Goal: Task Accomplishment & Management: Manage account settings

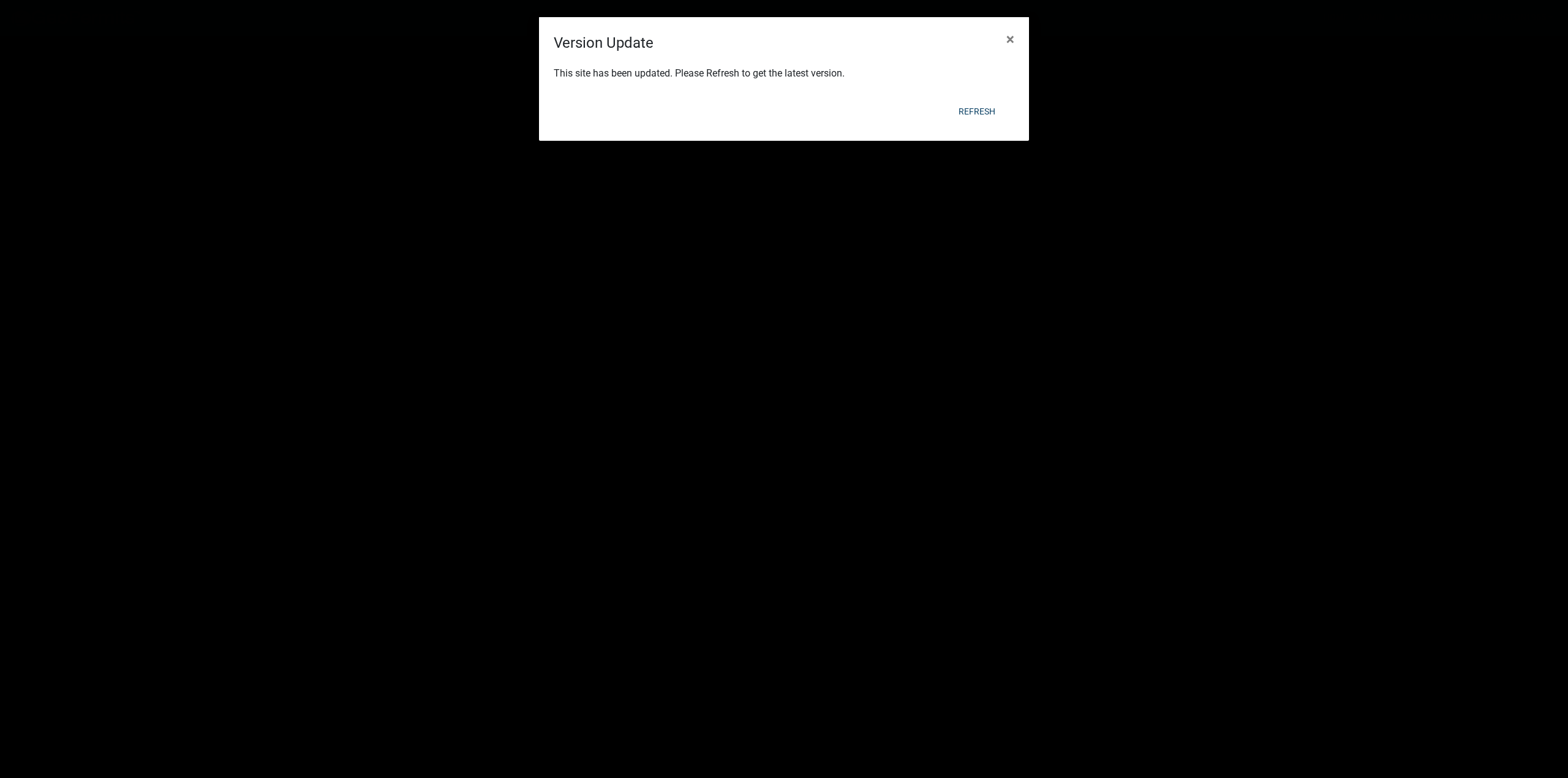
scroll to position [47, 0]
click at [990, 112] on button "Refresh" at bounding box center [977, 111] width 57 height 22
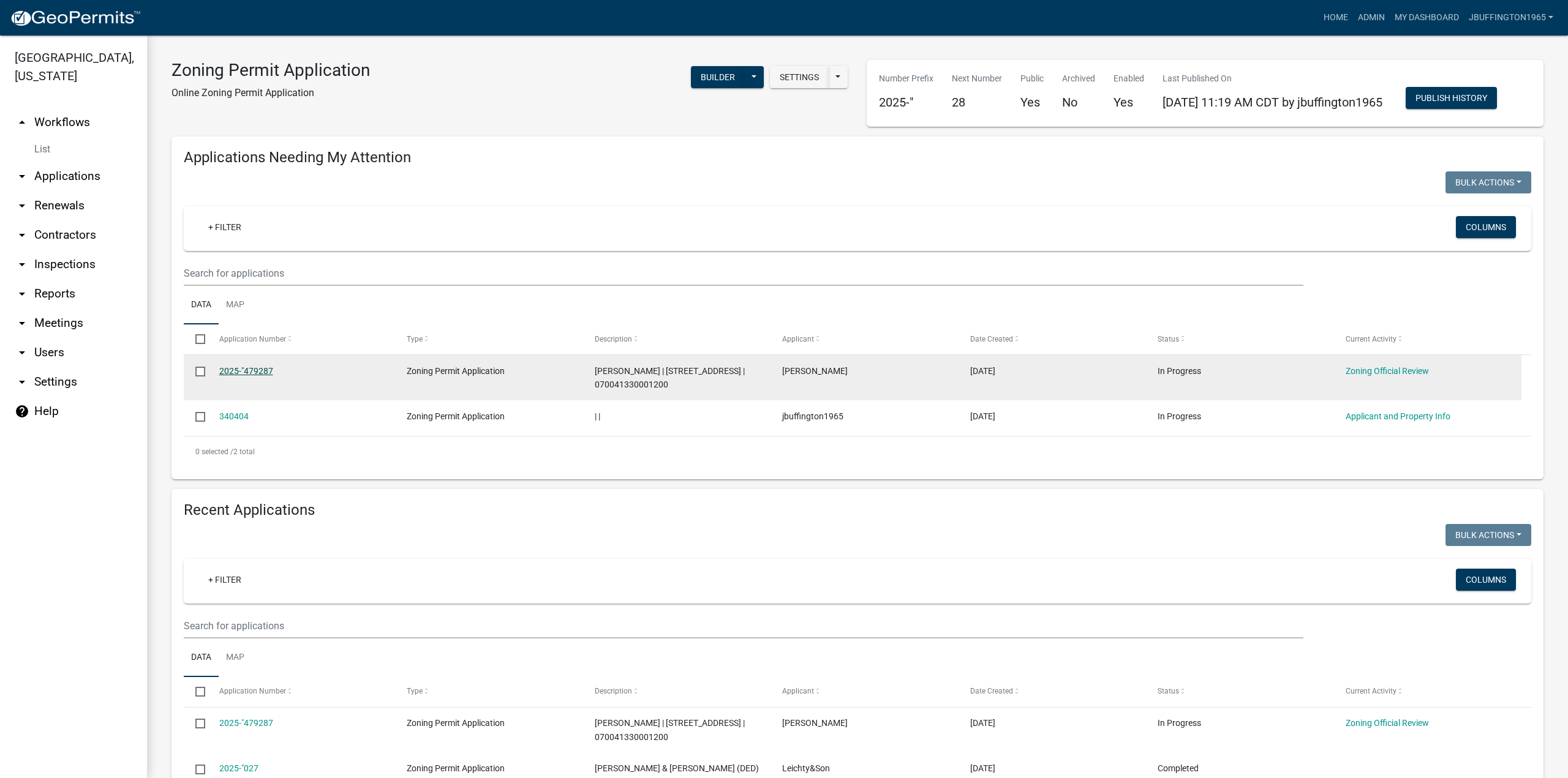
click at [239, 376] on link "2025-"479287" at bounding box center [247, 371] width 54 height 10
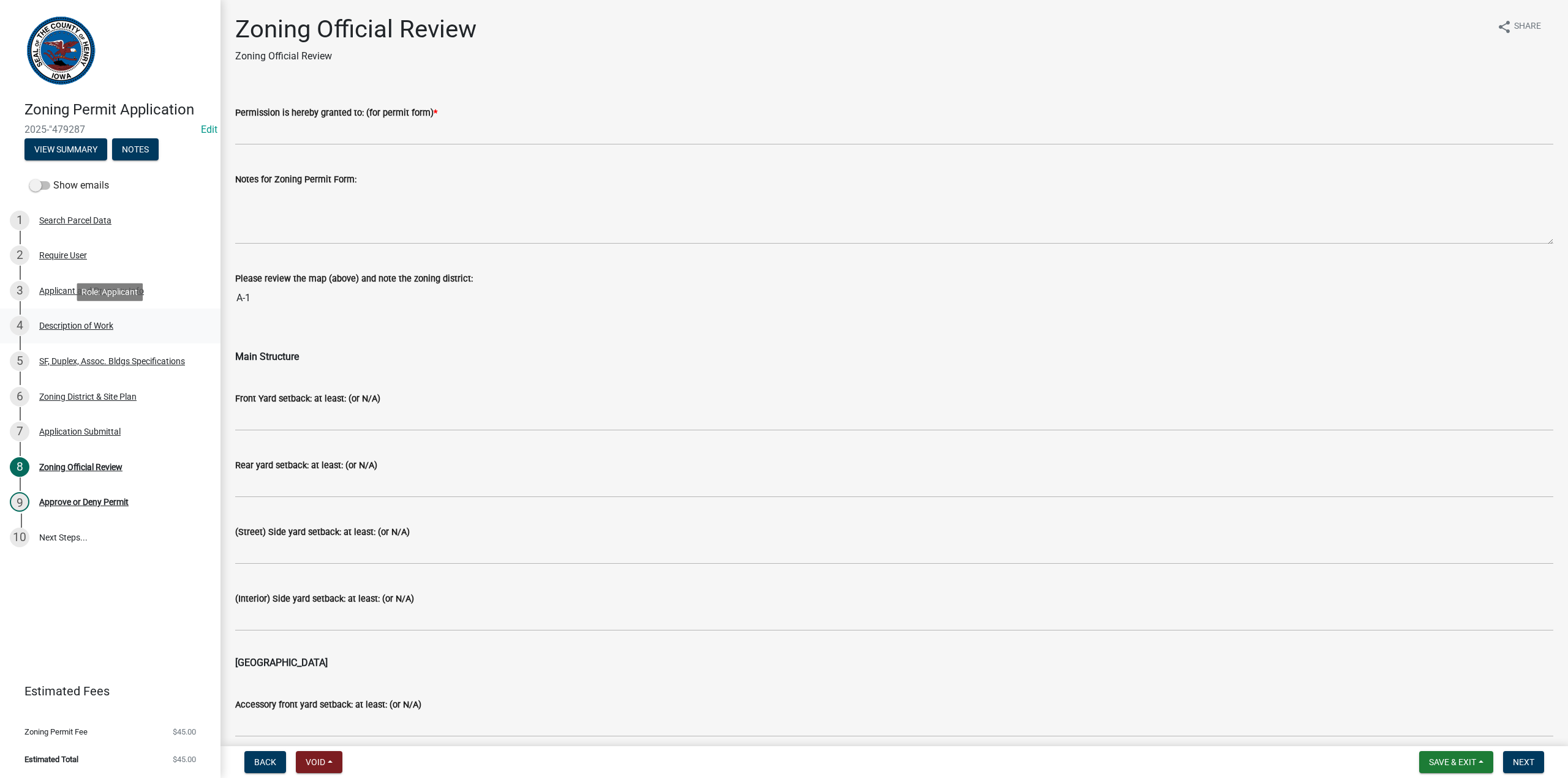
click at [65, 322] on div "Description of Work" at bounding box center [76, 326] width 74 height 8
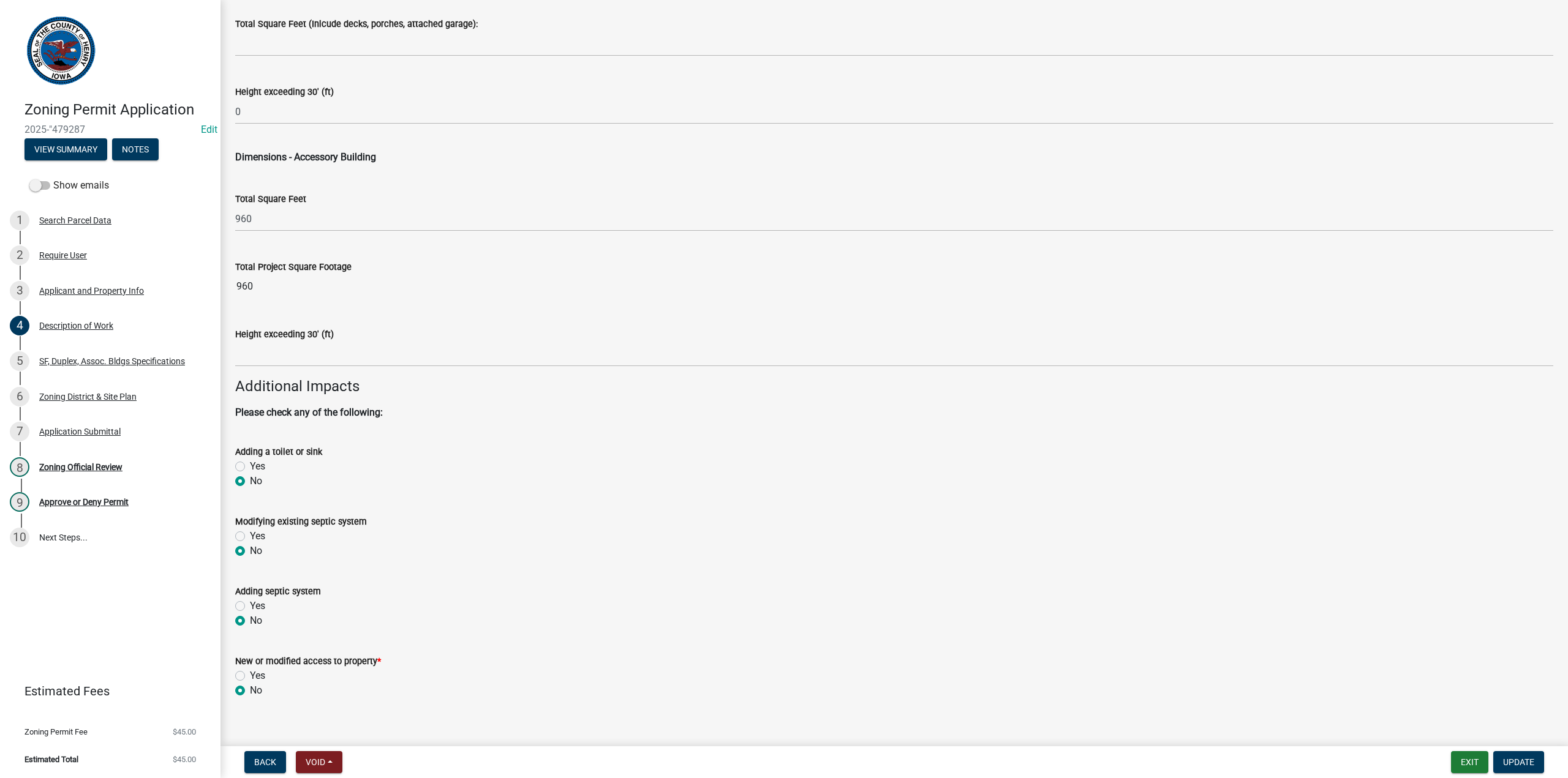
scroll to position [615, 0]
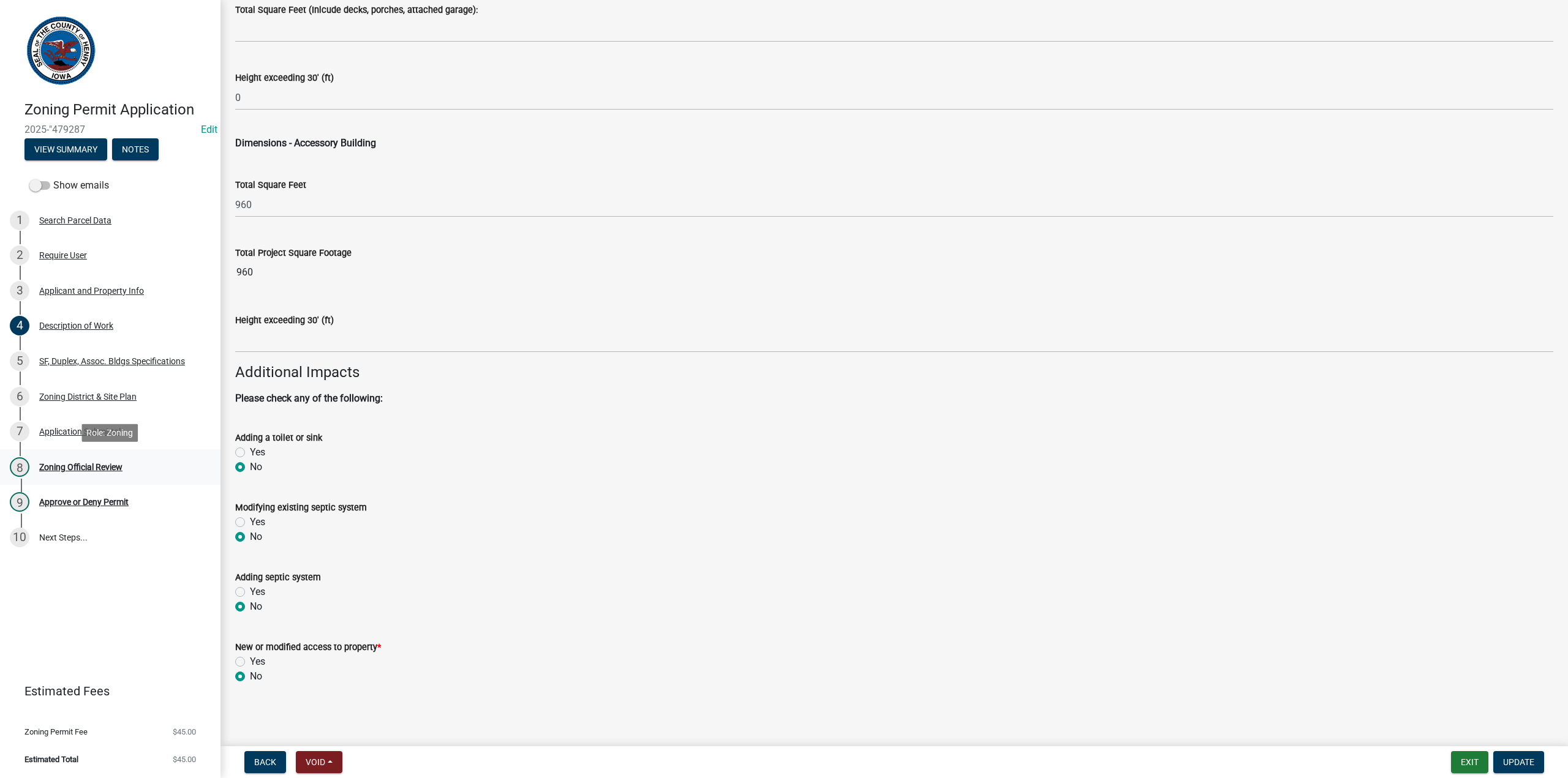
click at [81, 464] on div "Zoning Official Review" at bounding box center [81, 467] width 84 height 8
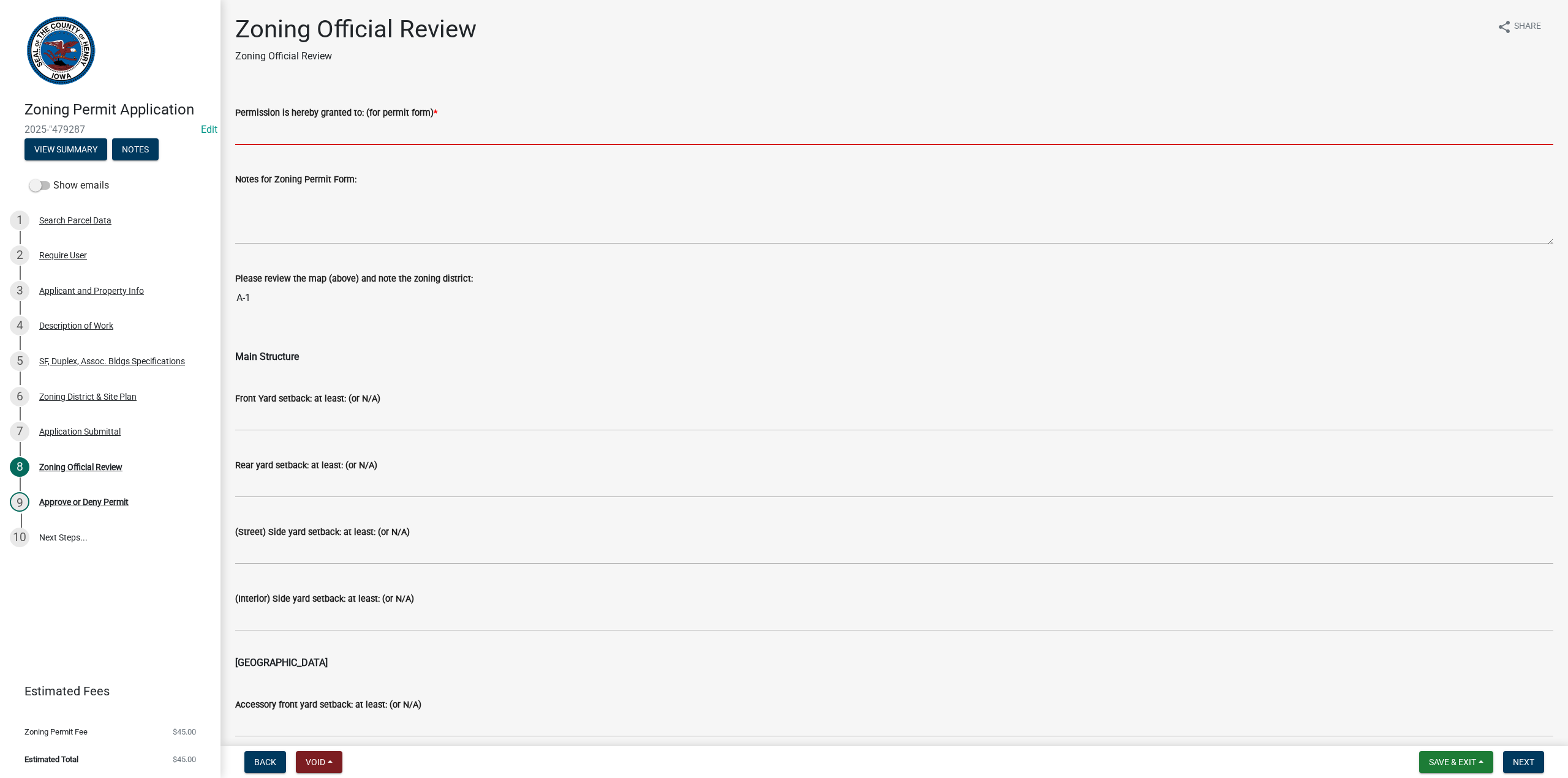
click at [273, 133] on input "Permission is hereby granted to: (for permit form) *" at bounding box center [894, 133] width 1318 height 25
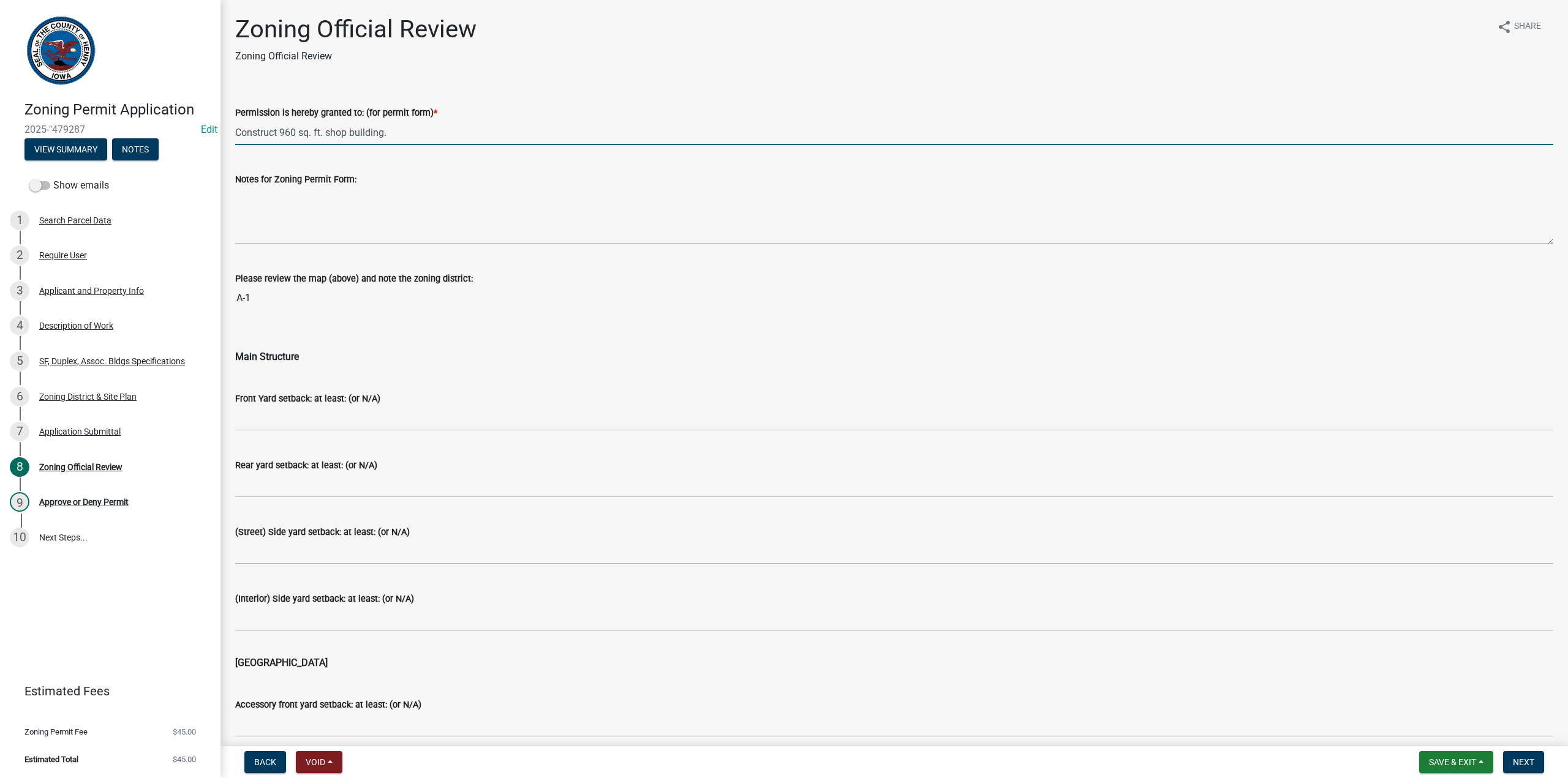
type input "Construct 960 sq. ft. shop building."
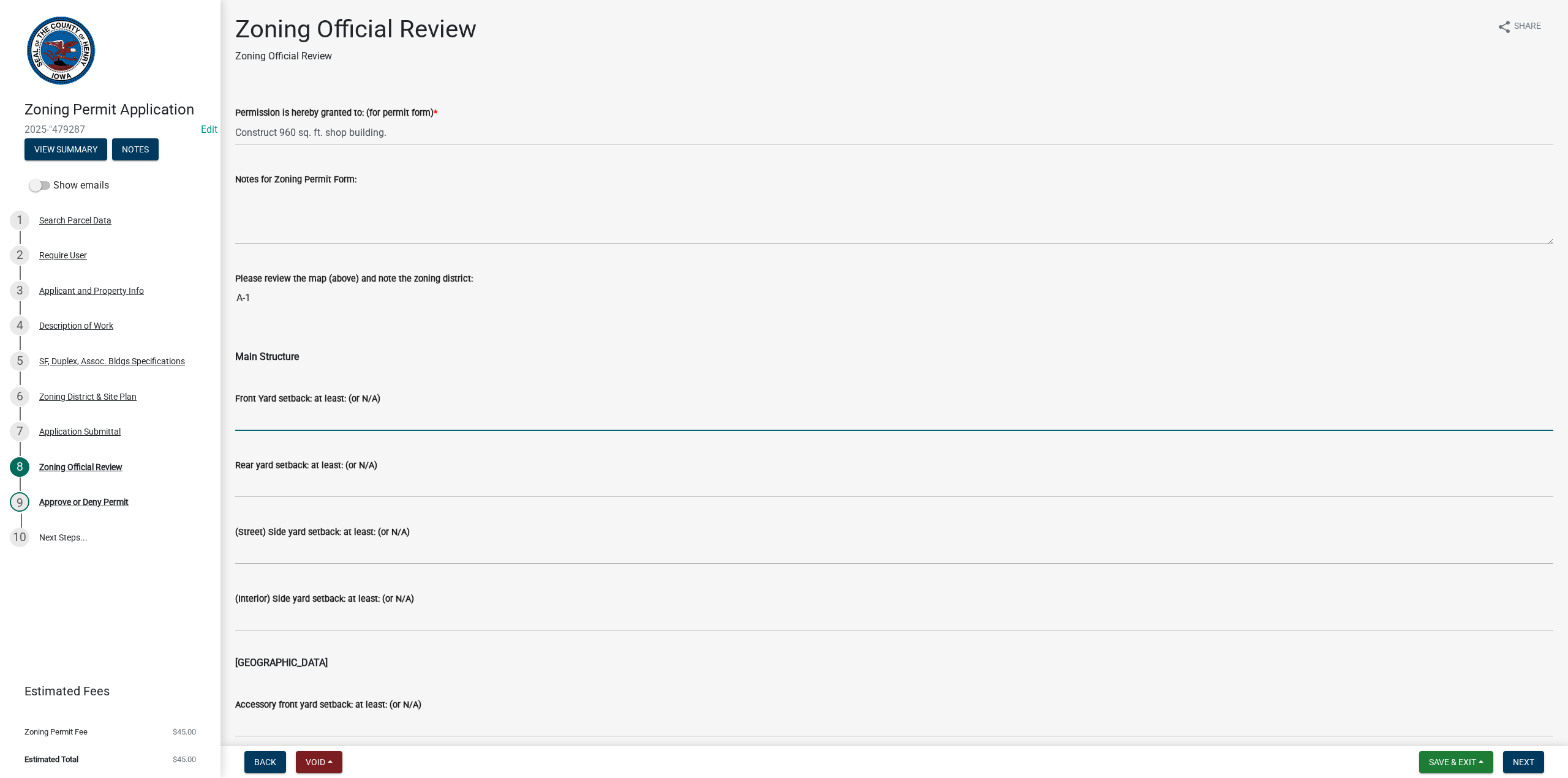
click at [278, 414] on input "Front Yard setback: at least: (or N/A)" at bounding box center [894, 418] width 1318 height 25
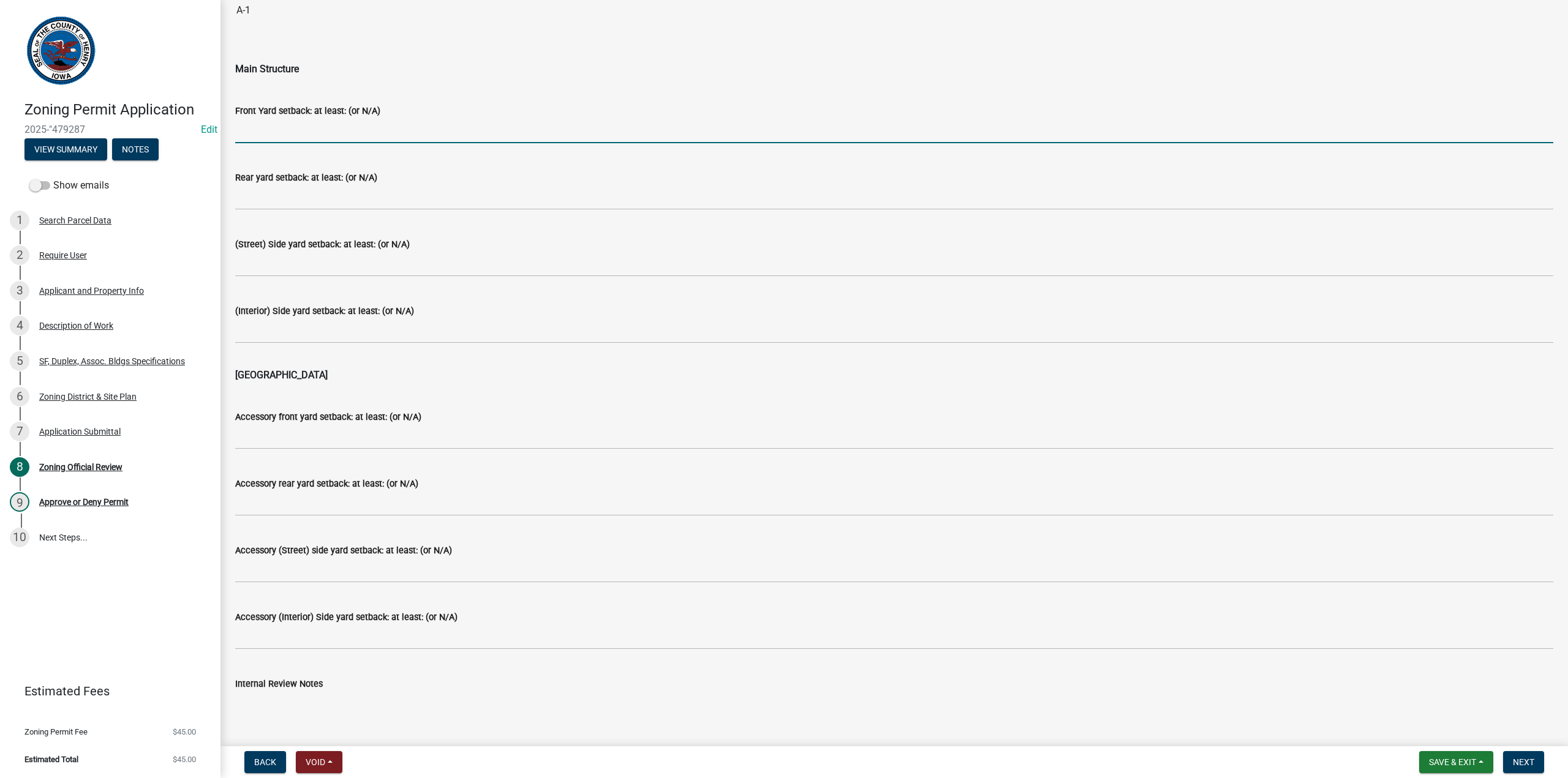
scroll to position [327, 0]
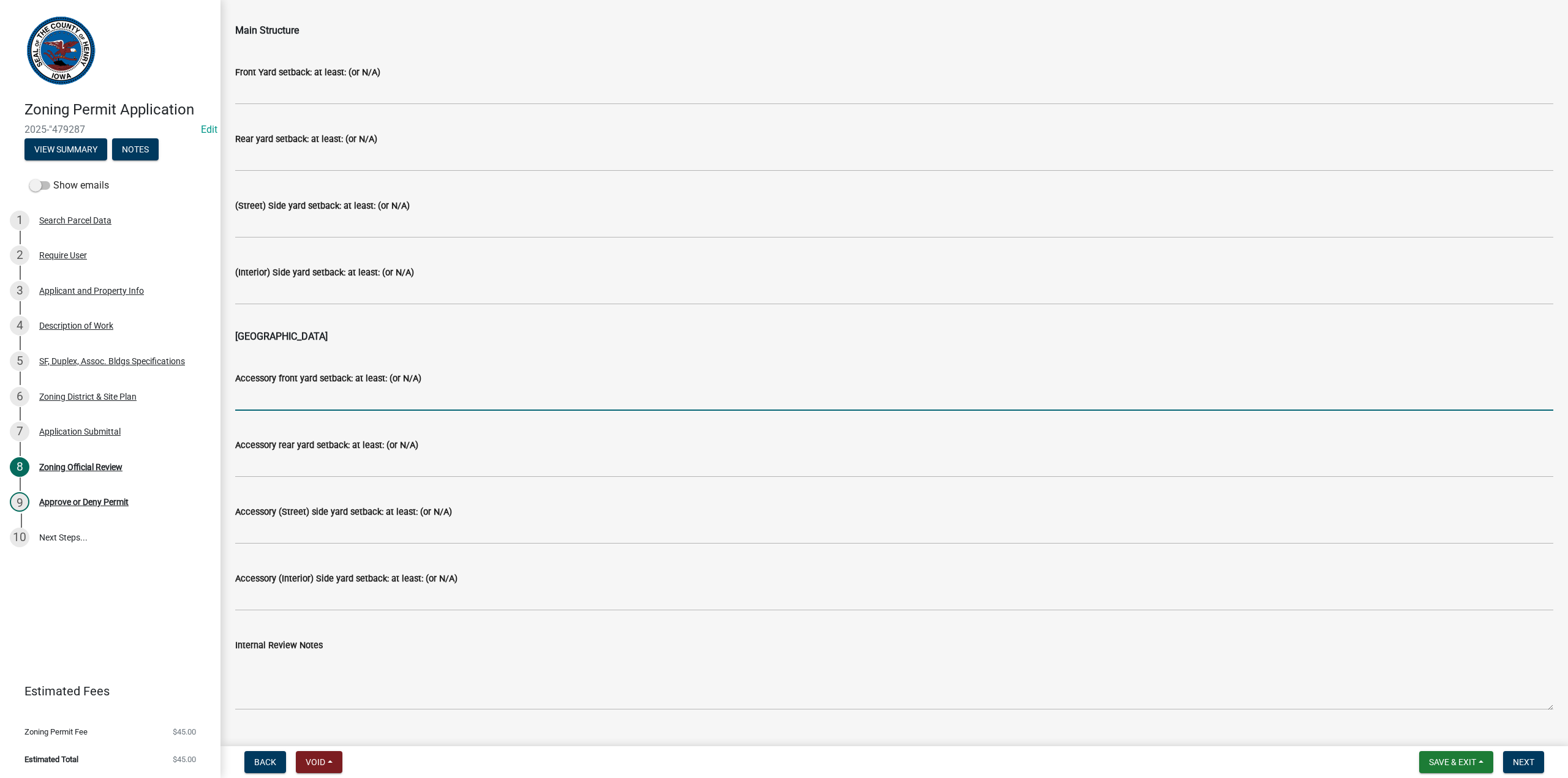
click at [266, 396] on input "Accessory front yard setback: at least: (or N/A)" at bounding box center [894, 398] width 1318 height 25
type input "50'"
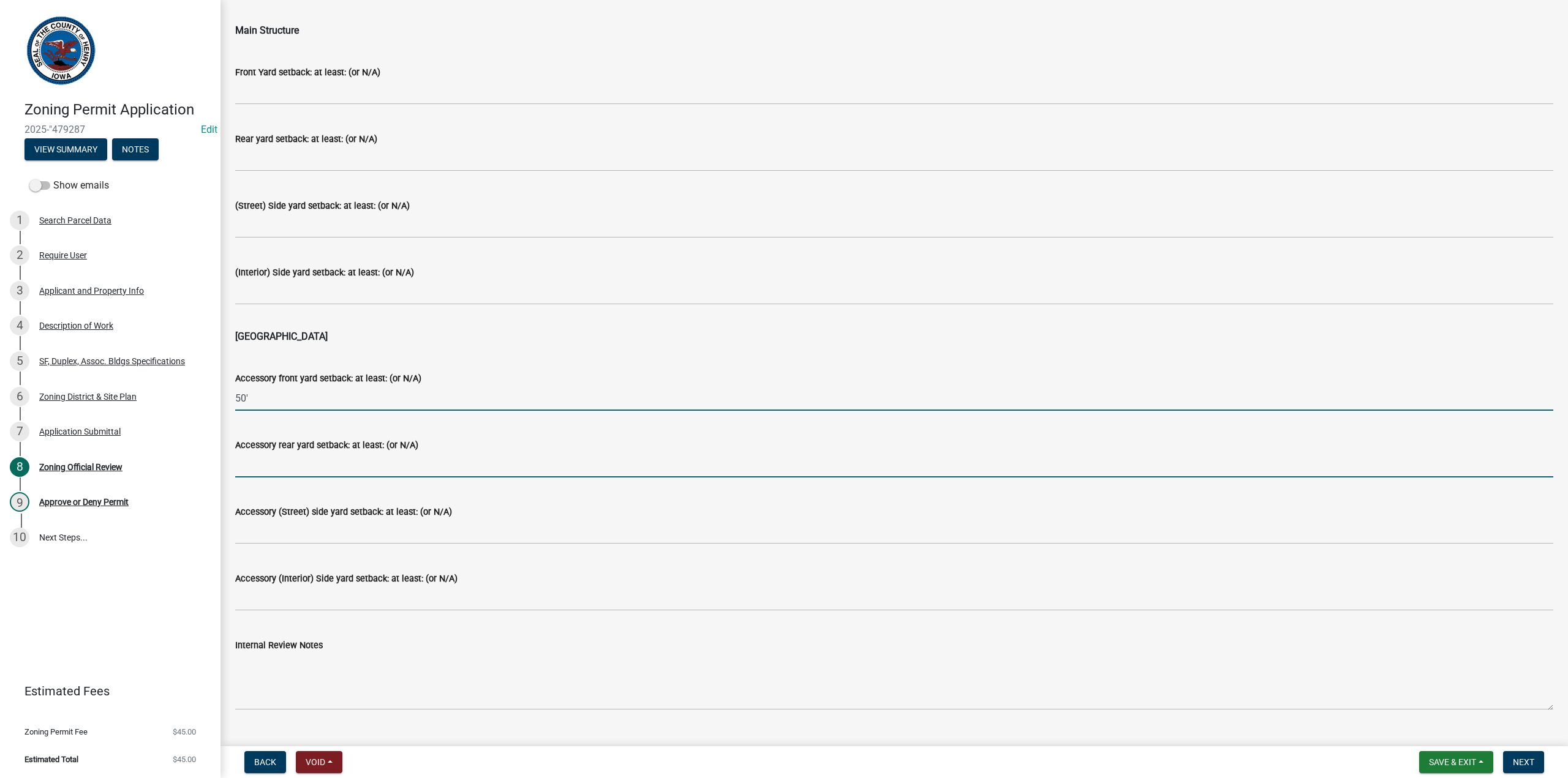
click at [259, 459] on input "Accessory rear yard setback: at least: (or N/A)" at bounding box center [894, 465] width 1318 height 25
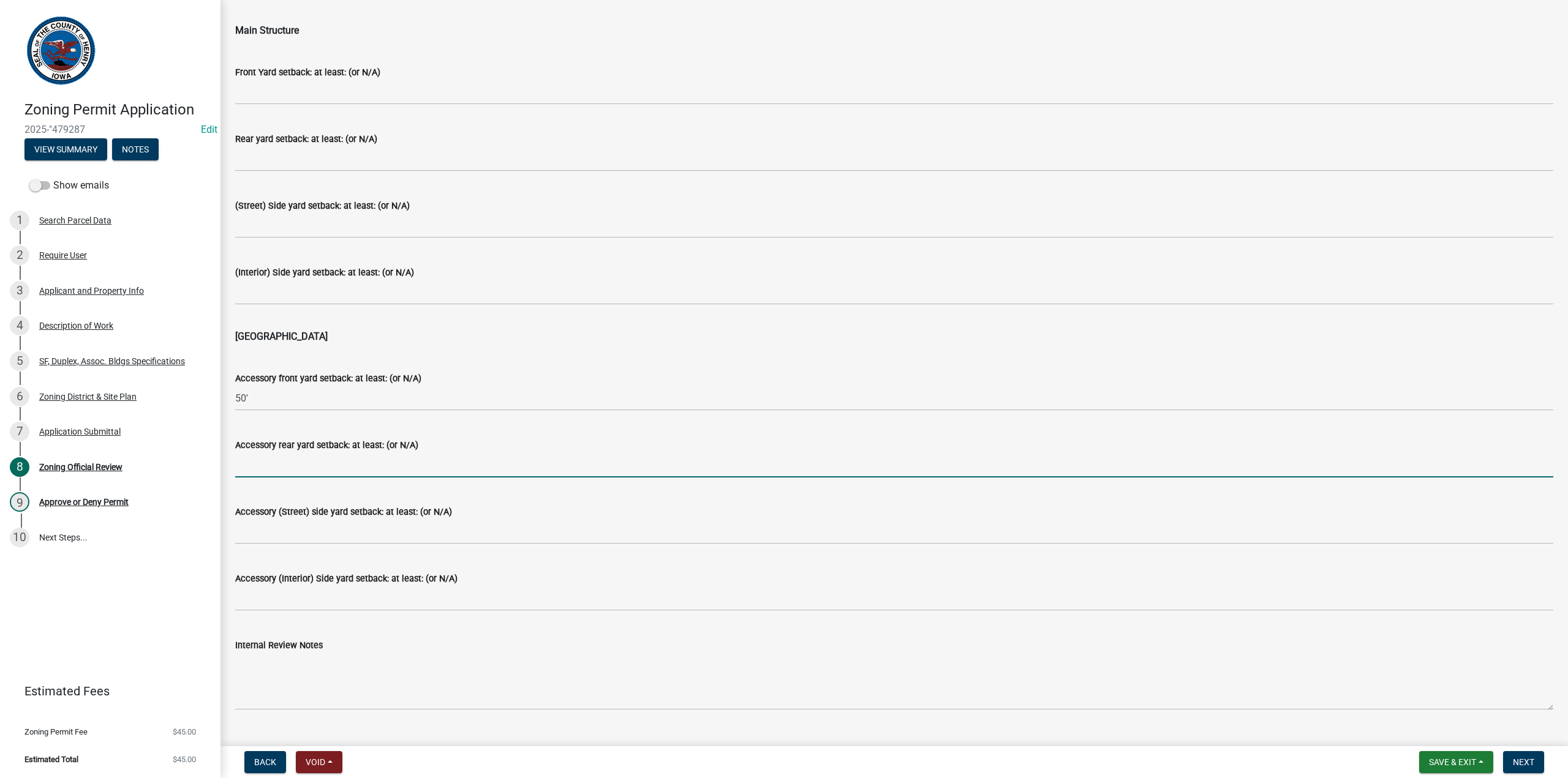
type input "5'"
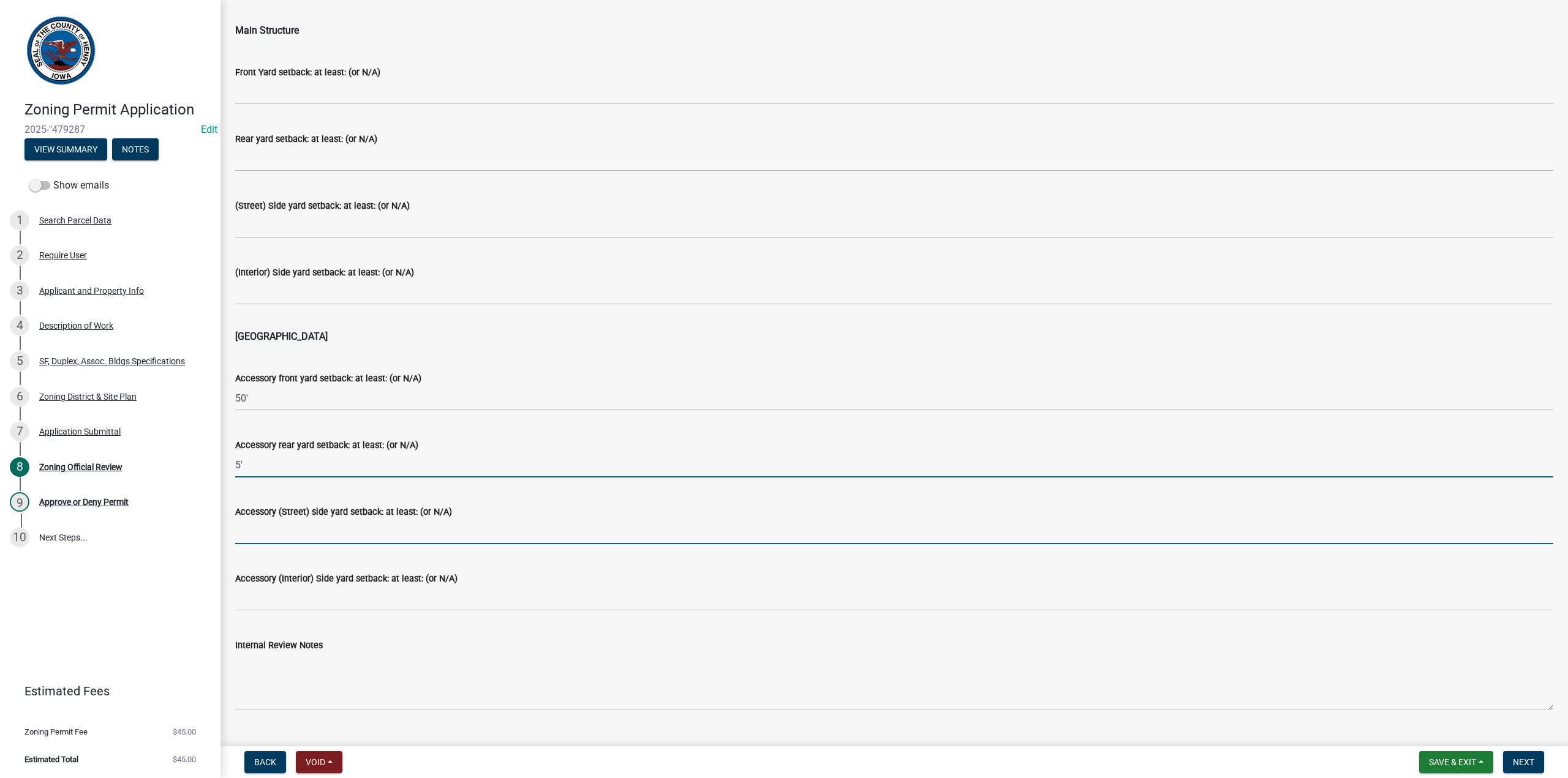
click at [269, 531] on input "Accessory (Street) side yard setback: at least: (or N/A)" at bounding box center [894, 531] width 1318 height 25
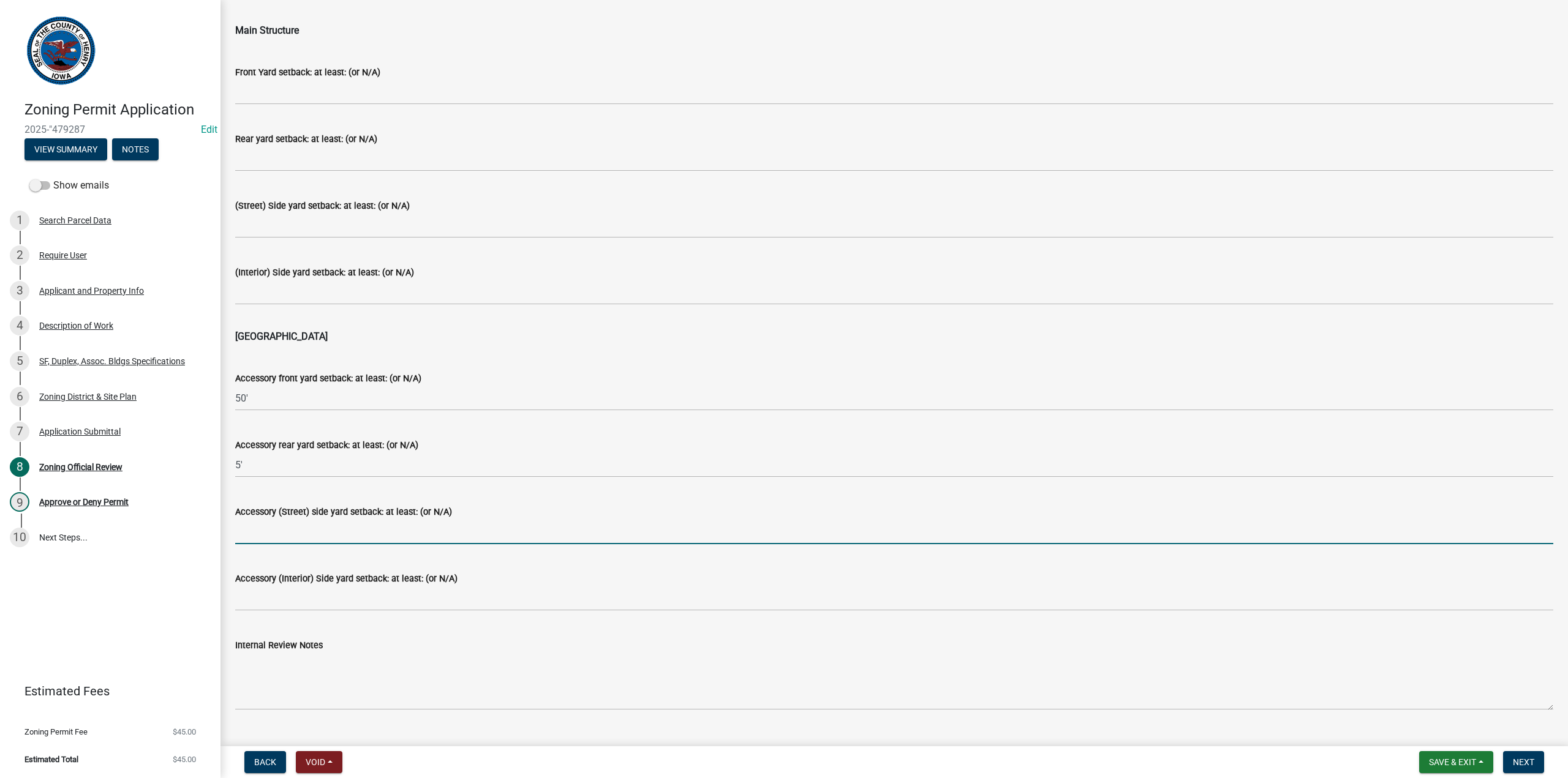
type input "50'"
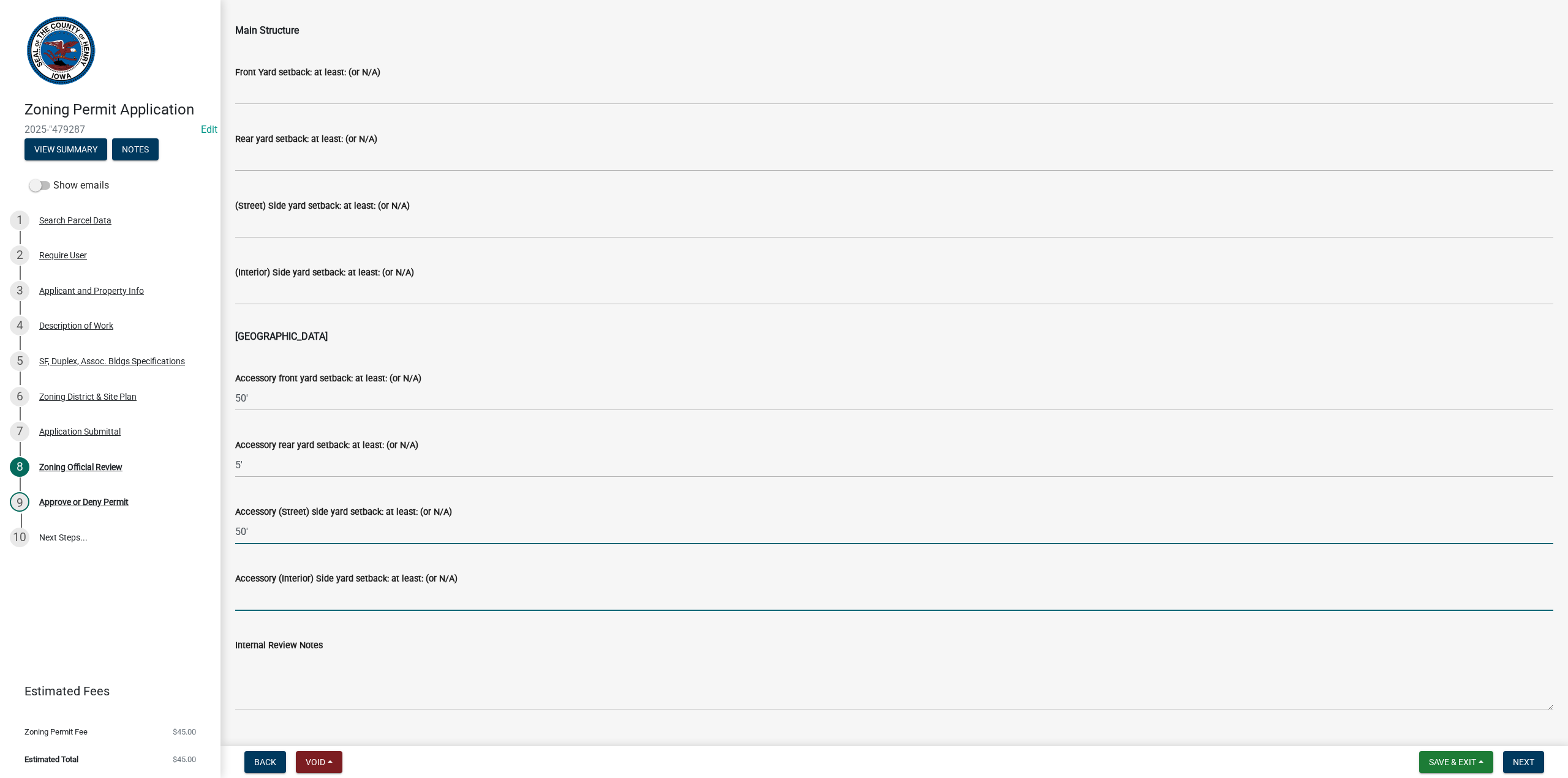
click at [254, 599] on input "Accessory (Interior) Side yard setback: at least: (or N/A)" at bounding box center [894, 599] width 1318 height 25
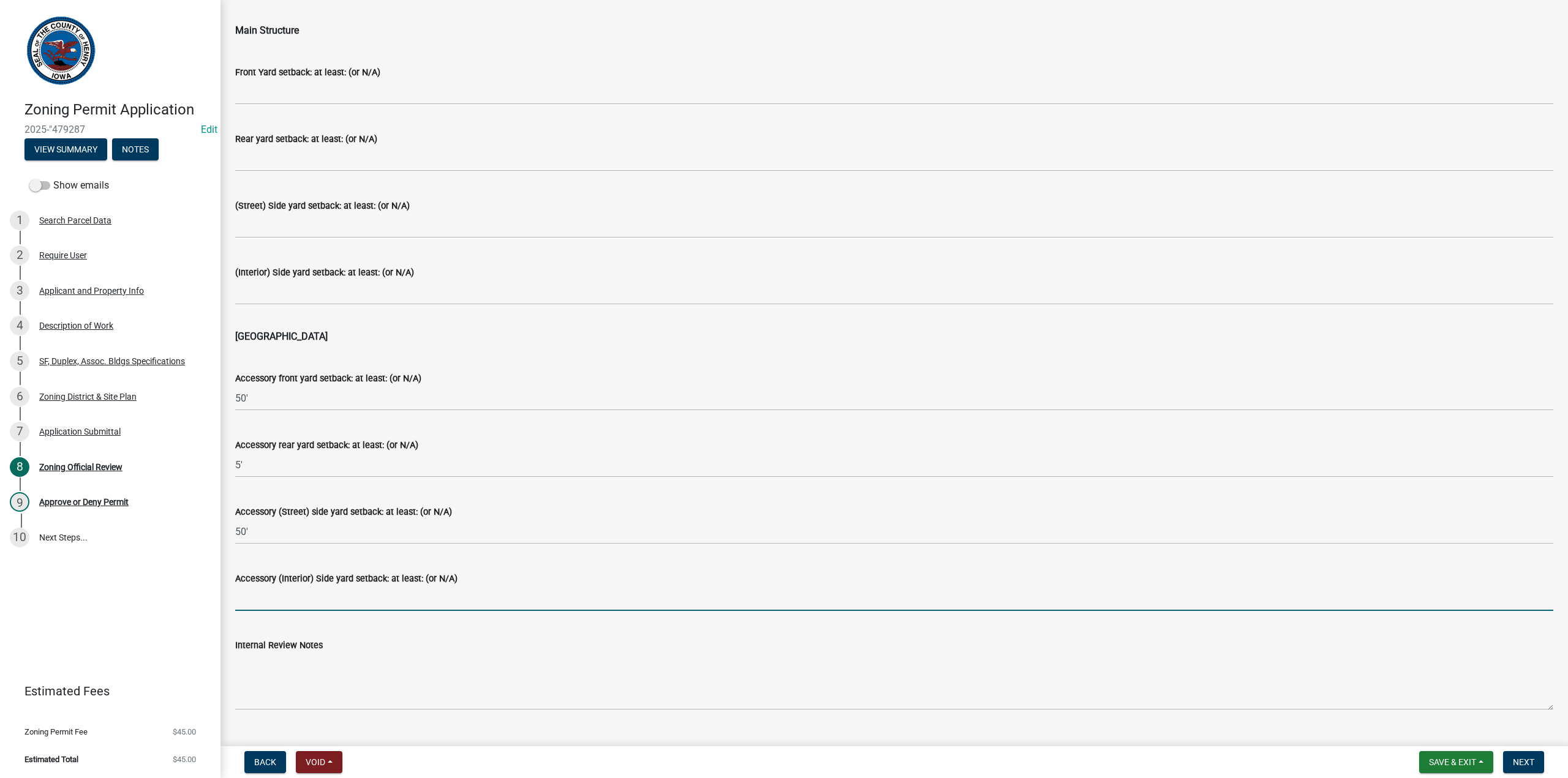
type input "3'"
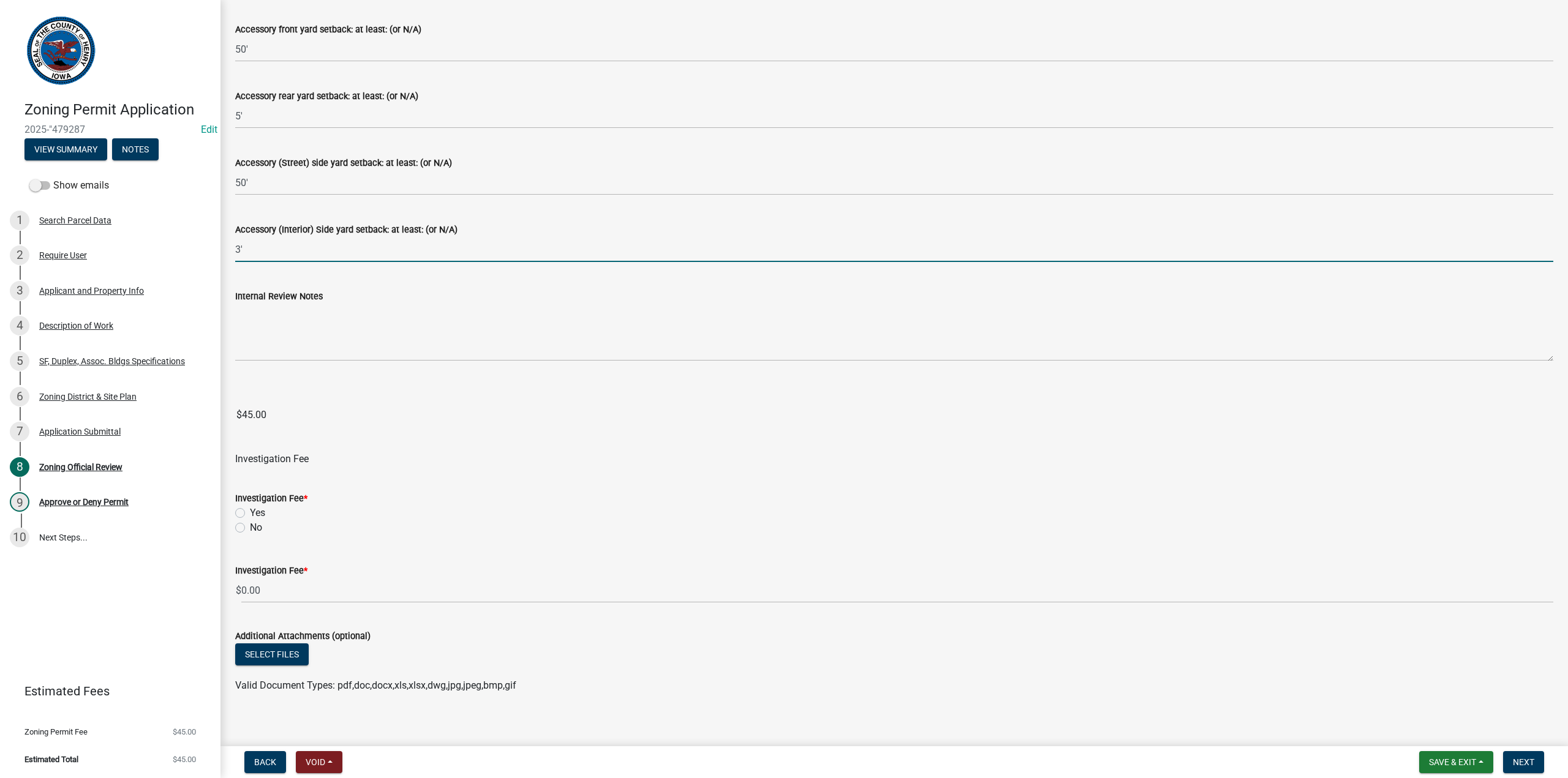
scroll to position [685, 0]
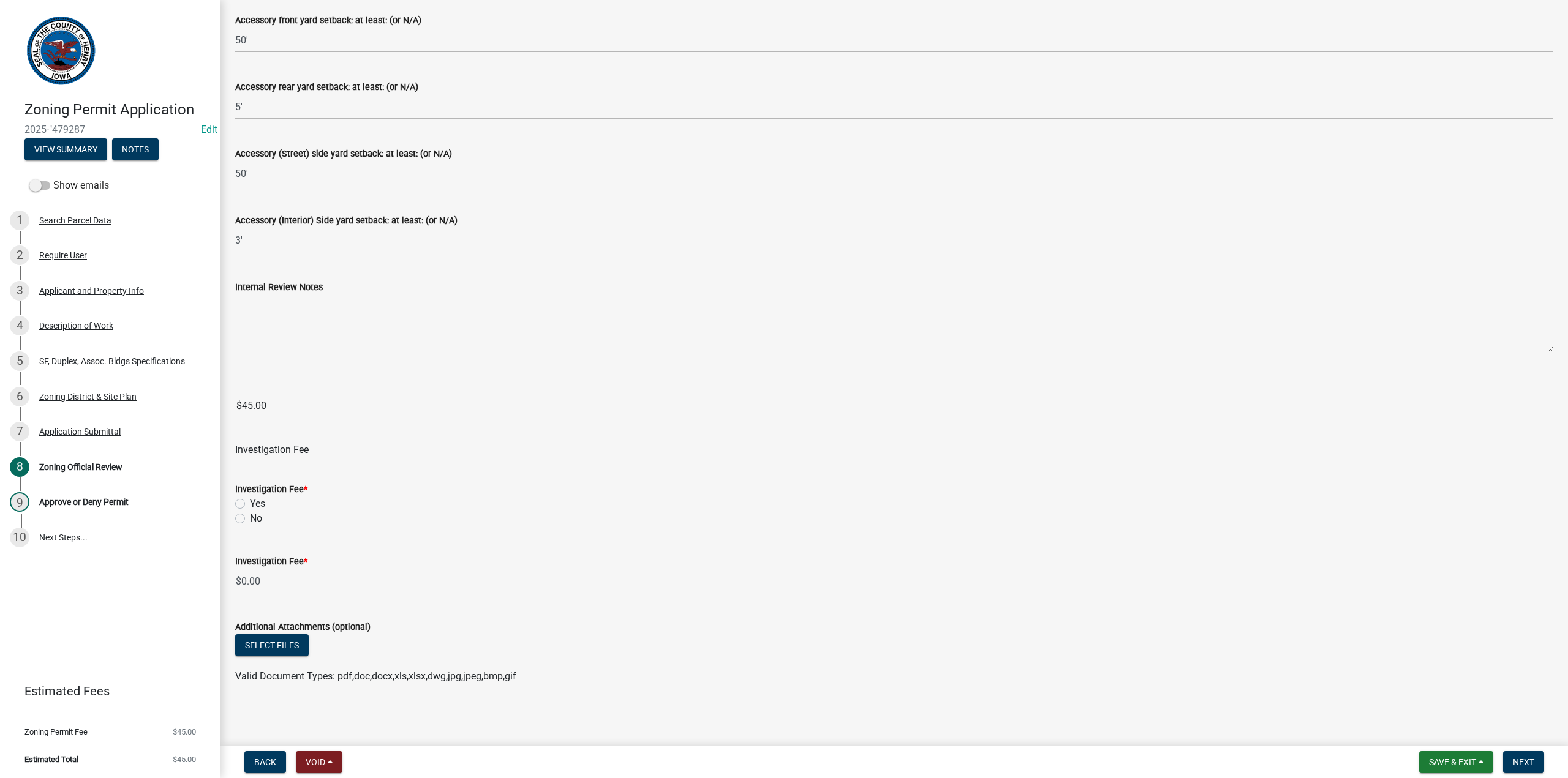
click at [250, 517] on label "No" at bounding box center [256, 518] width 12 height 15
click at [250, 517] on input "No" at bounding box center [254, 515] width 8 height 8
radio input "true"
click at [1524, 761] on span "Next" at bounding box center [1524, 762] width 21 height 10
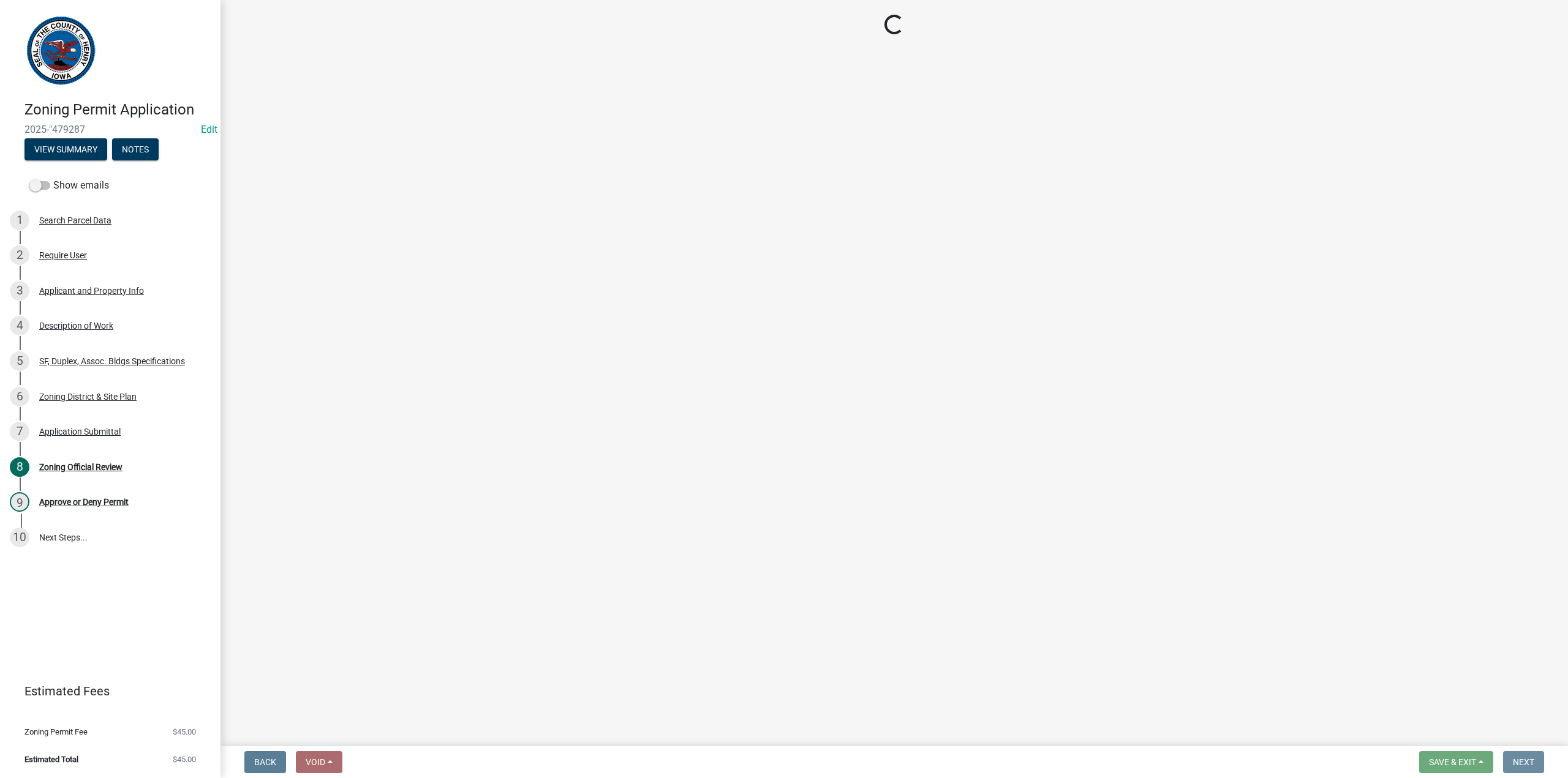
scroll to position [0, 0]
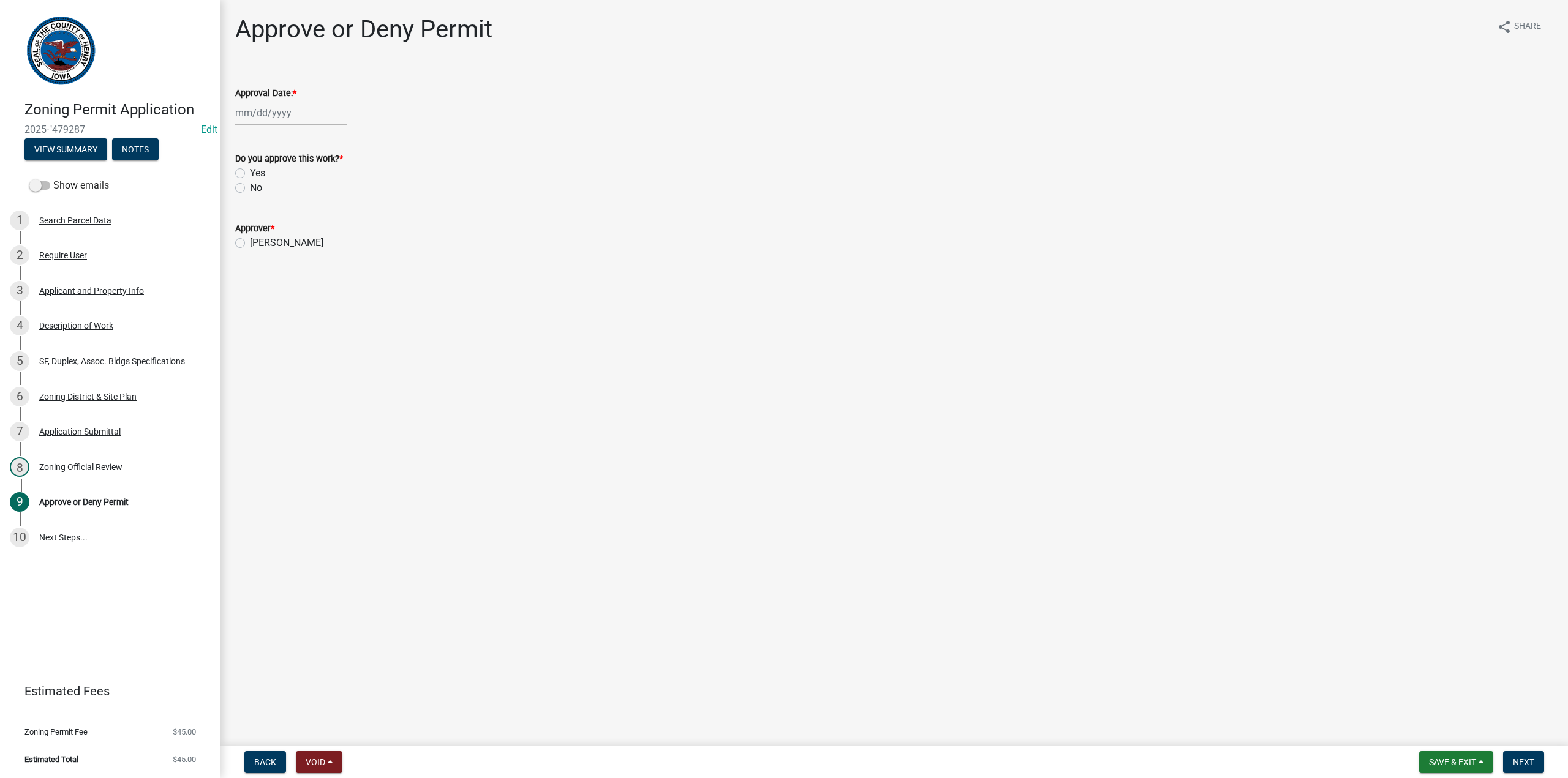
select select "9"
select select "2025"
click at [286, 120] on div "Jan Feb Mar Apr May Jun Jul Aug Sep Oct Nov Dec 1525 1526 1527 1528 1529 1530 1…" at bounding box center [291, 113] width 112 height 25
click at [288, 238] on div "24" at bounding box center [287, 237] width 20 height 20
type input "09/24/2025"
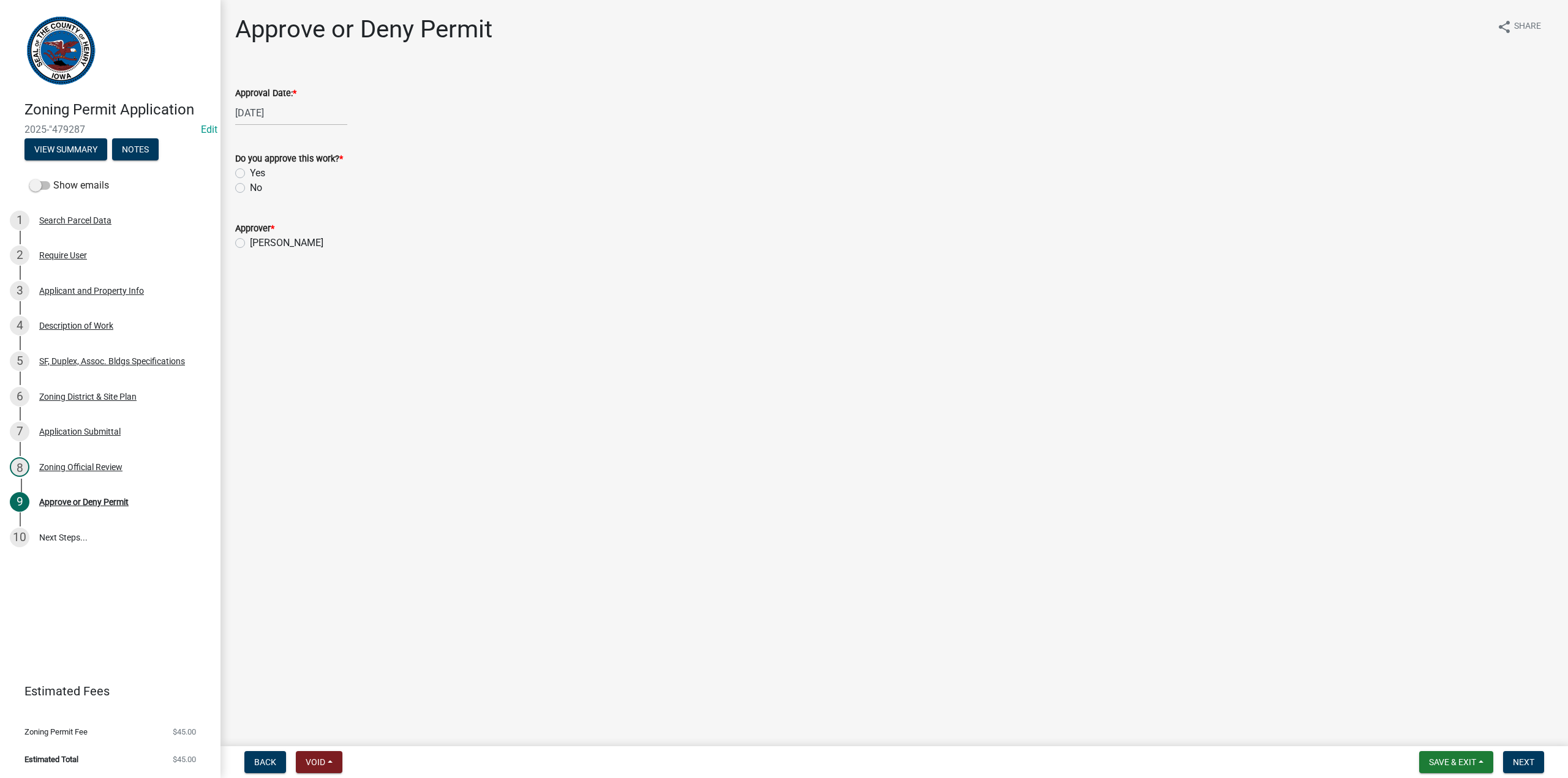
click at [250, 176] on label "Yes" at bounding box center [257, 174] width 16 height 15
click at [250, 174] on input "Yes" at bounding box center [254, 170] width 8 height 8
radio input "true"
click at [250, 243] on label "Joseph Buffington" at bounding box center [287, 243] width 74 height 15
click at [250, 243] on input "Joseph Buffington" at bounding box center [254, 240] width 8 height 8
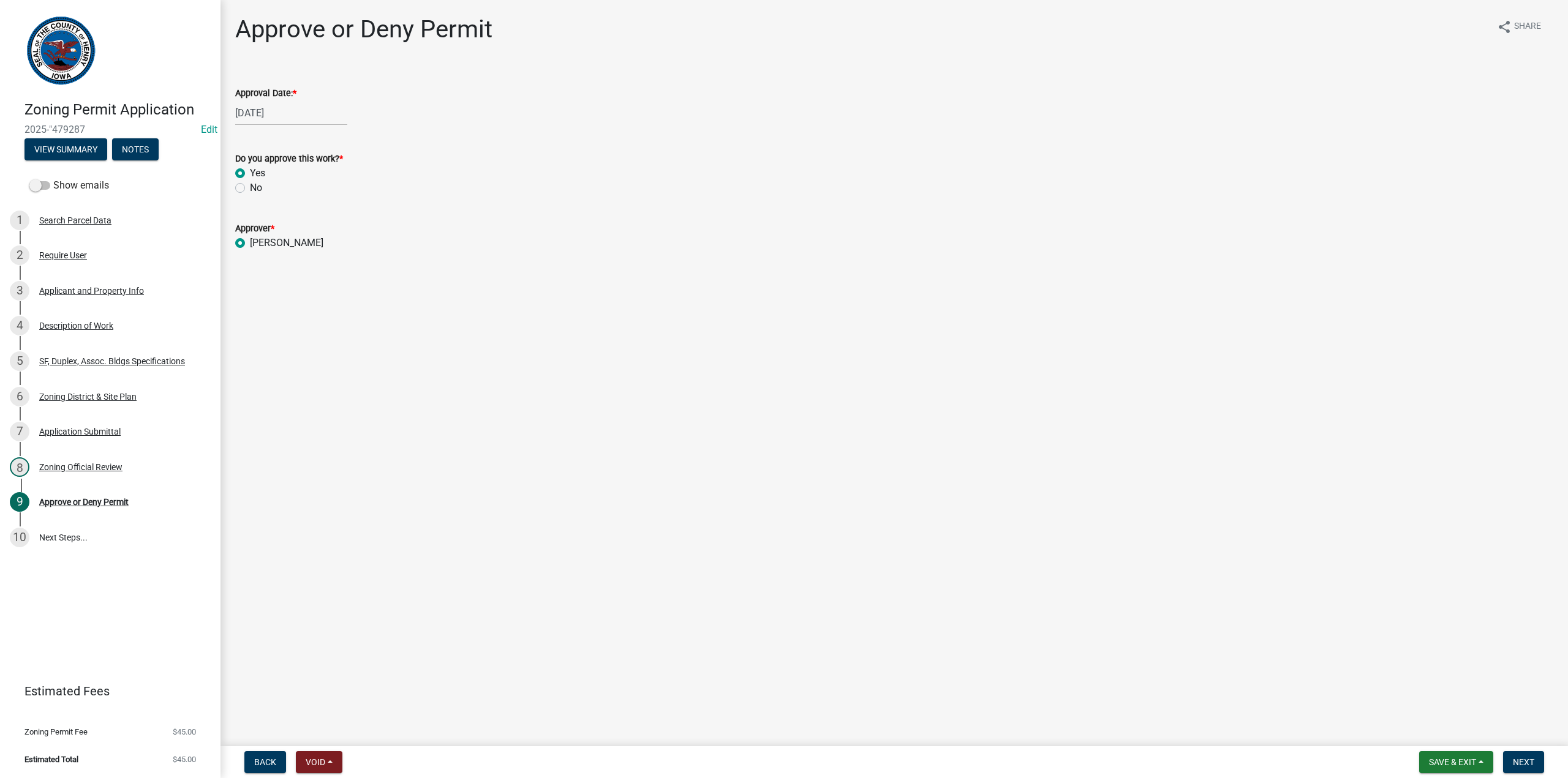
radio input "true"
click at [1526, 766] on span "Next" at bounding box center [1524, 762] width 21 height 10
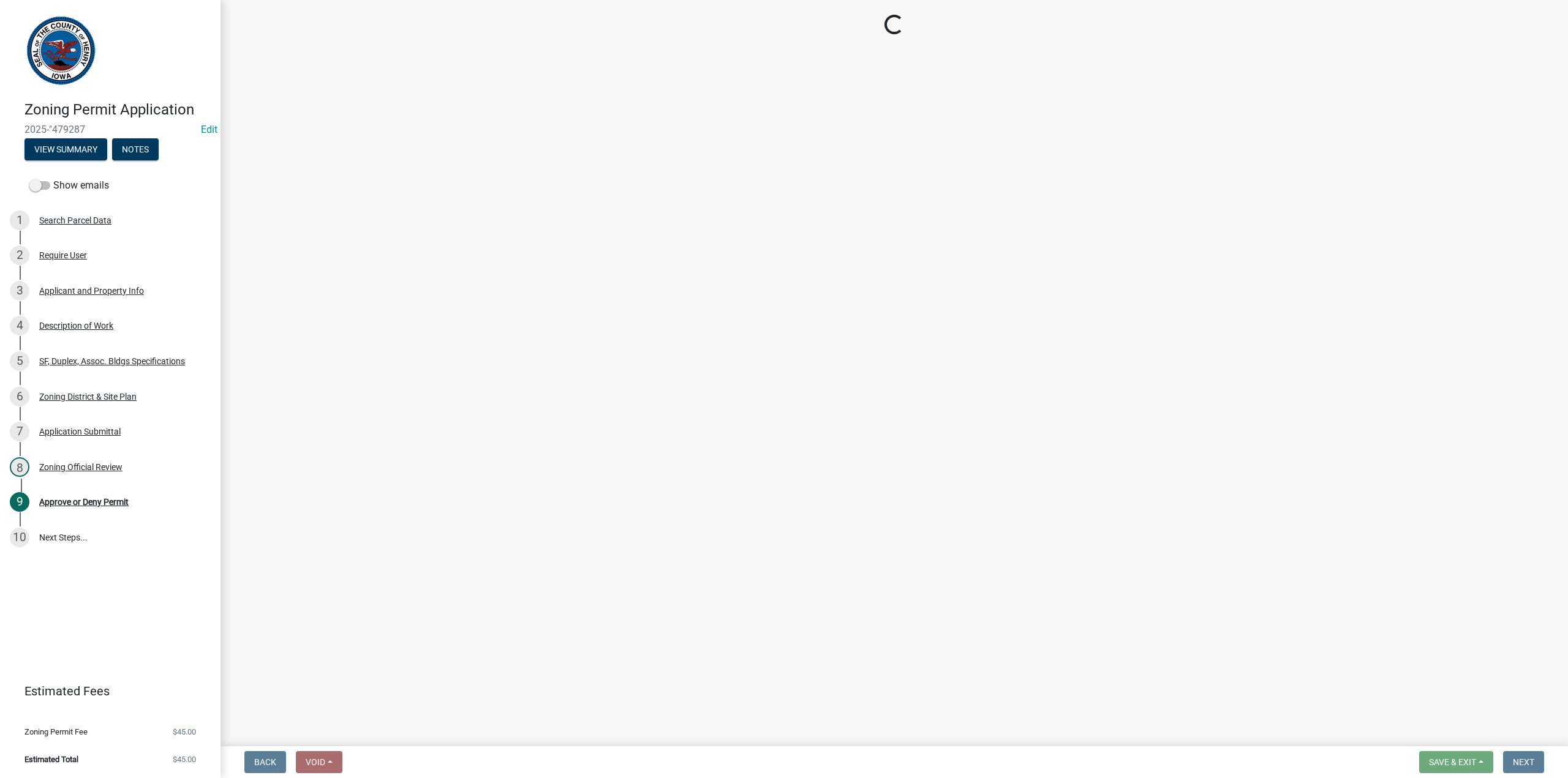
select select "3: 3"
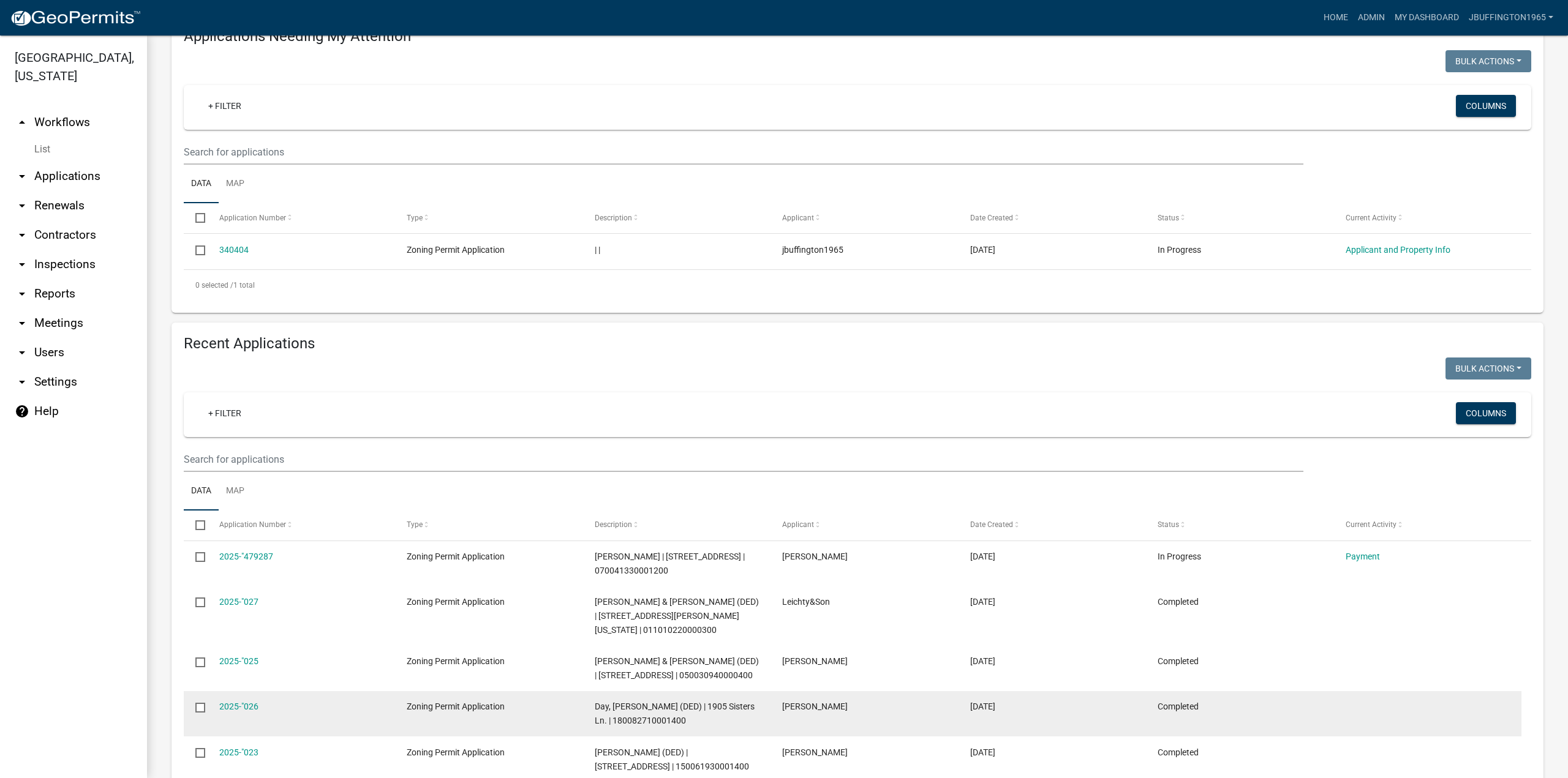
scroll to position [123, 0]
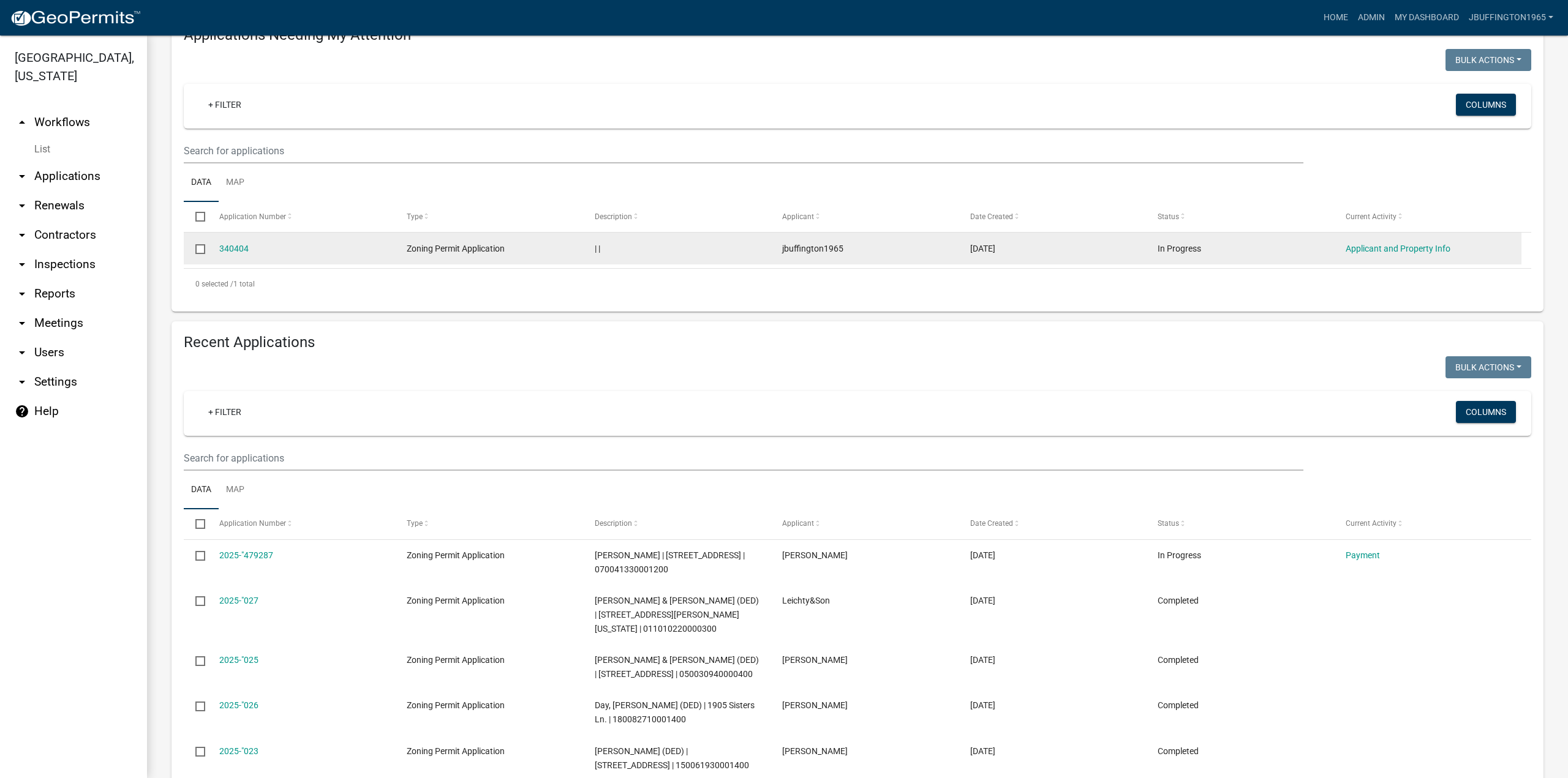
click at [200, 252] on input "checkbox" at bounding box center [200, 248] width 8 height 8
checkbox input "true"
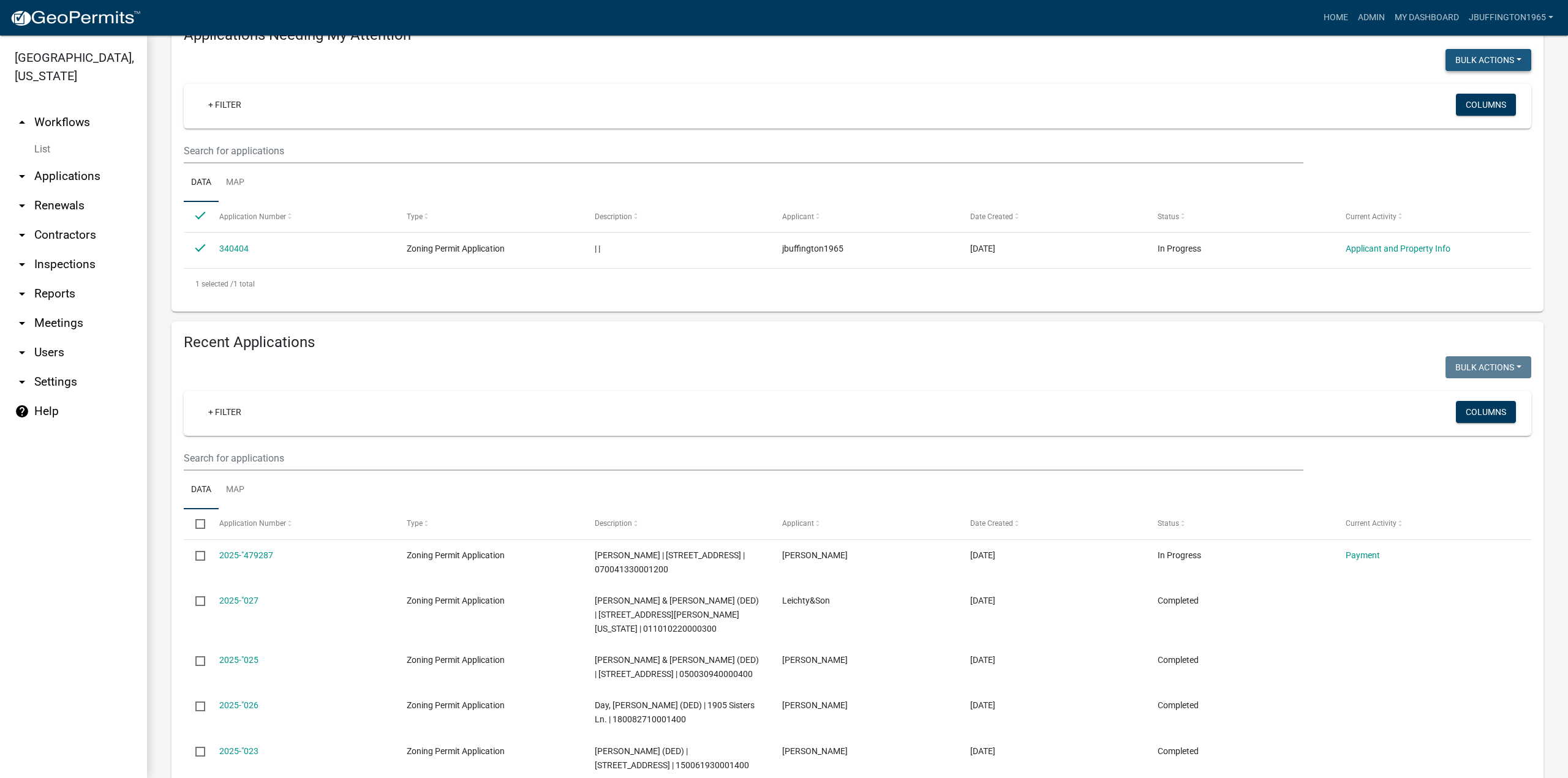
click at [1478, 71] on button "Bulk Actions" at bounding box center [1489, 60] width 86 height 22
click at [1463, 106] on button "Void" at bounding box center [1483, 92] width 98 height 29
checkbox input "false"
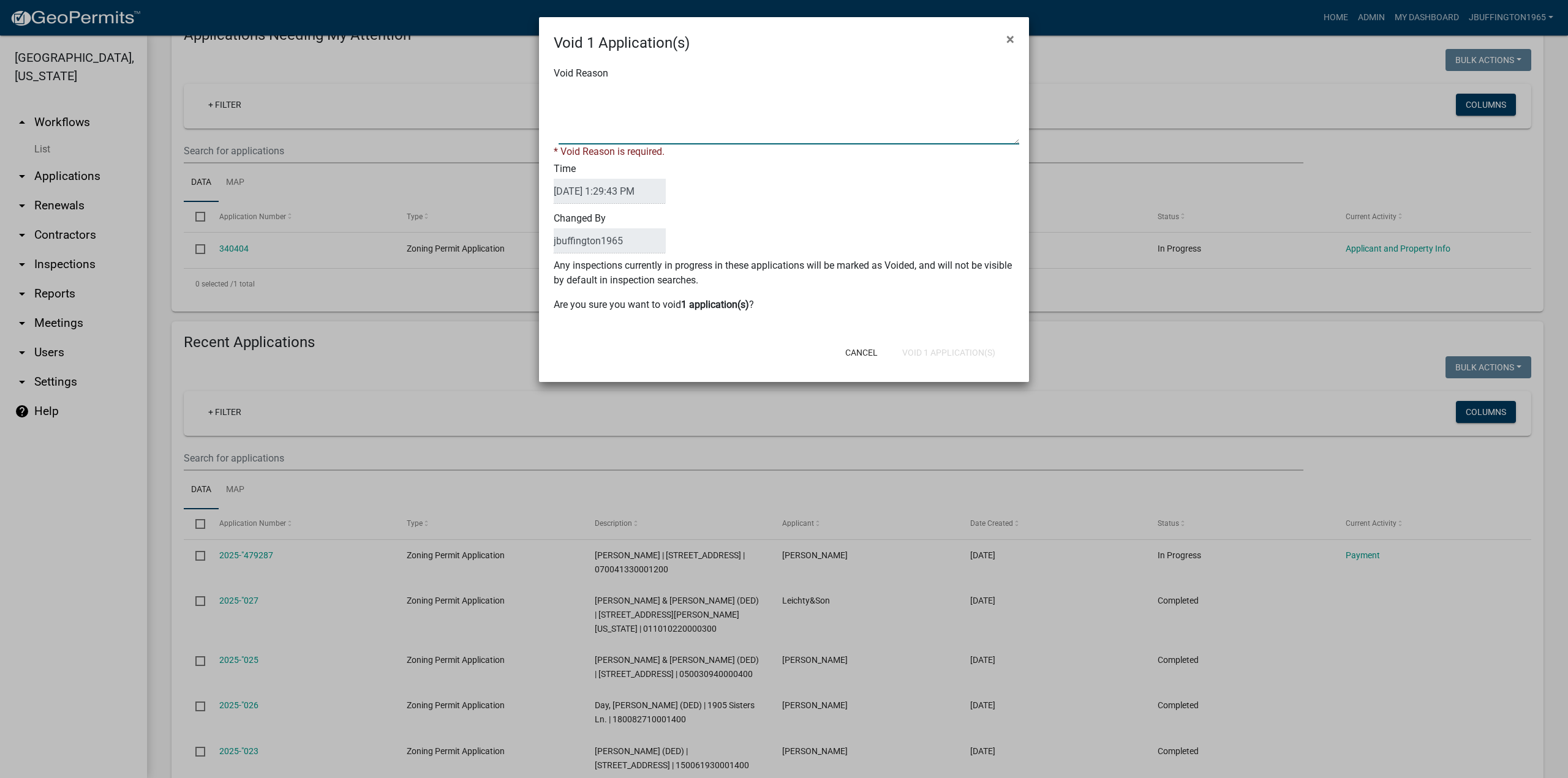
click at [569, 129] on textarea "Void Reason" at bounding box center [789, 114] width 460 height 61
click at [572, 138] on textarea "Void Reason" at bounding box center [789, 114] width 460 height 61
type textarea "test"
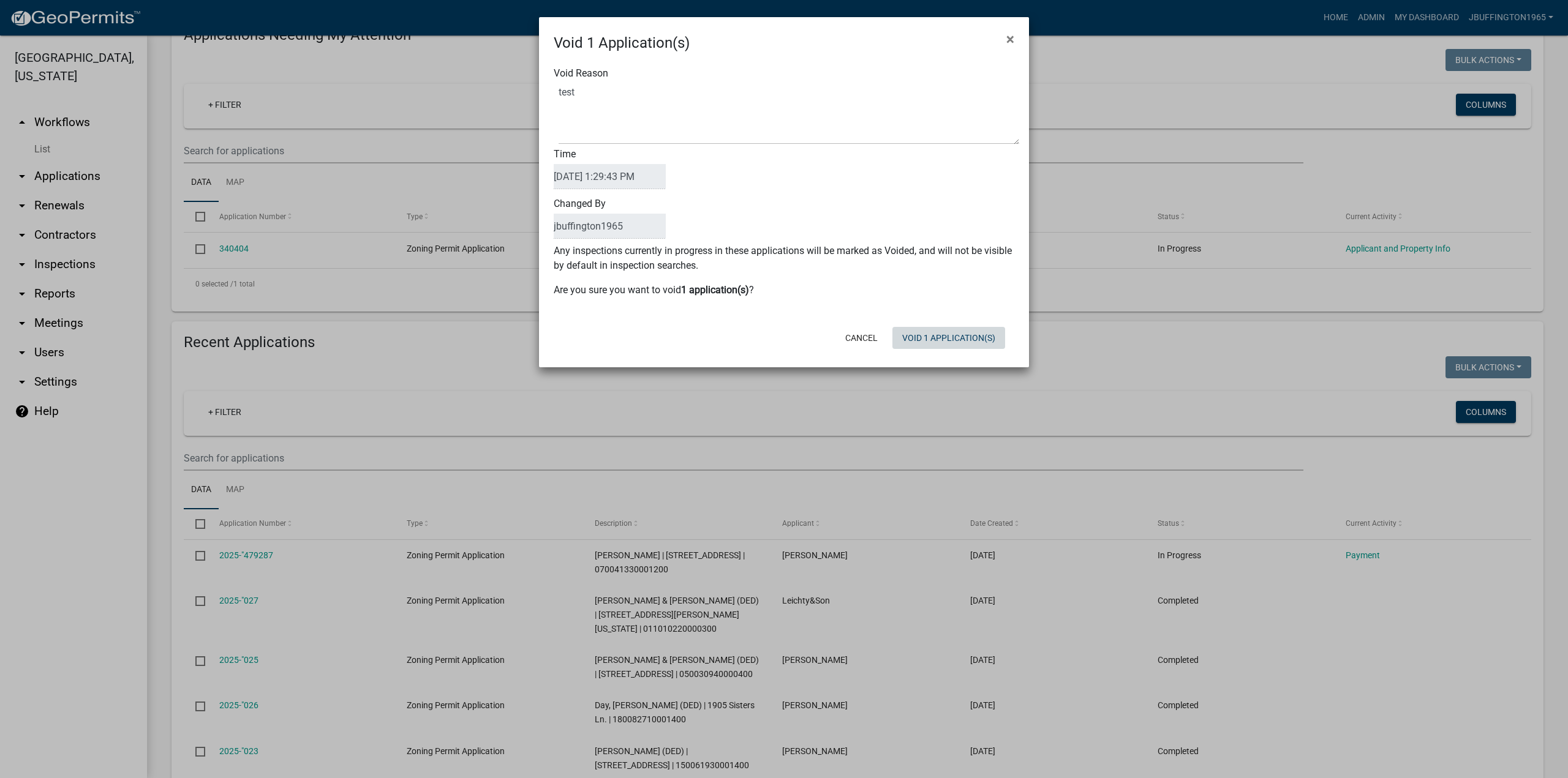
click at [940, 352] on div "Cancel Void 1 Application(s)" at bounding box center [863, 337] width 302 height 32
click at [956, 337] on button "Void 1 Application(s)" at bounding box center [949, 337] width 113 height 22
